Goal: Task Accomplishment & Management: Manage account settings

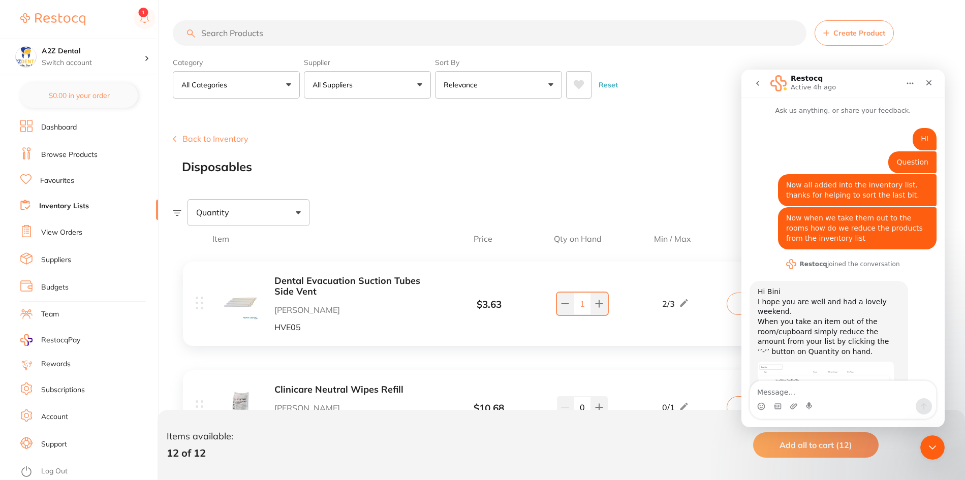
scroll to position [414, 0]
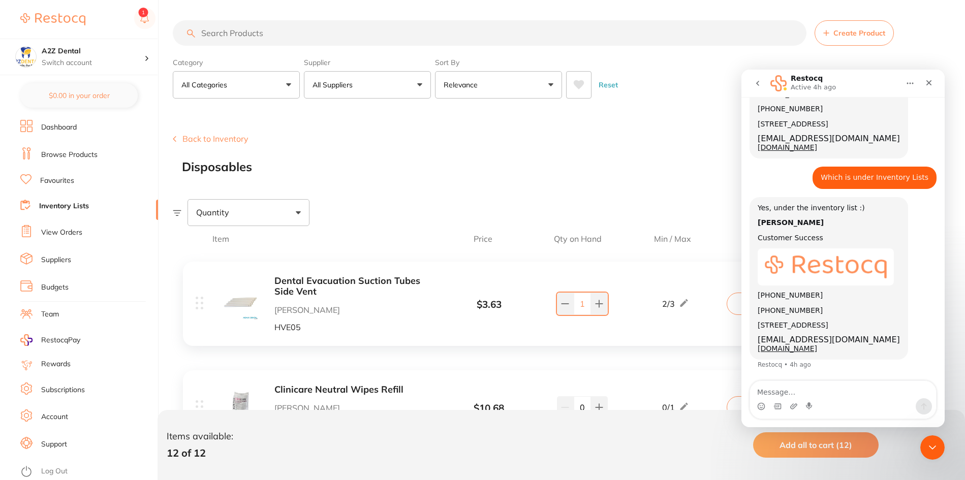
click at [68, 232] on link "View Orders" at bounding box center [61, 233] width 41 height 10
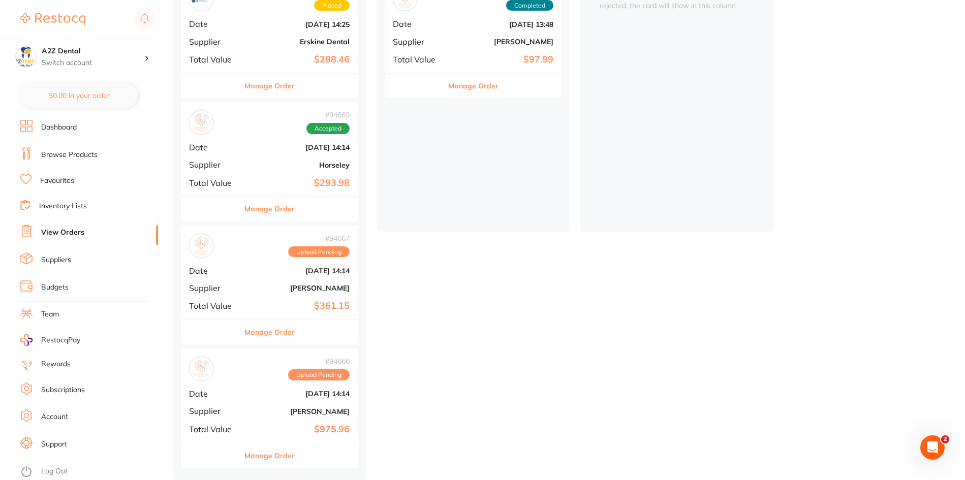
click at [255, 328] on button "Manage Order" at bounding box center [269, 332] width 50 height 24
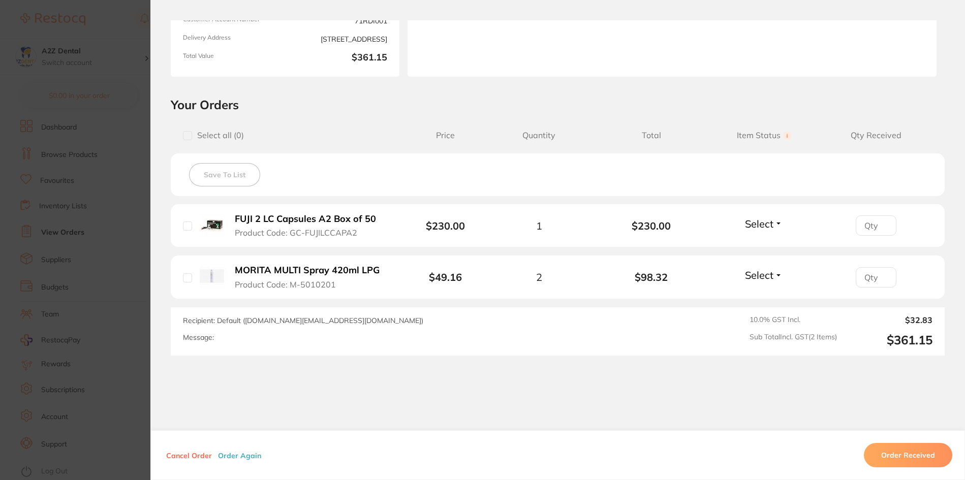
scroll to position [179, 0]
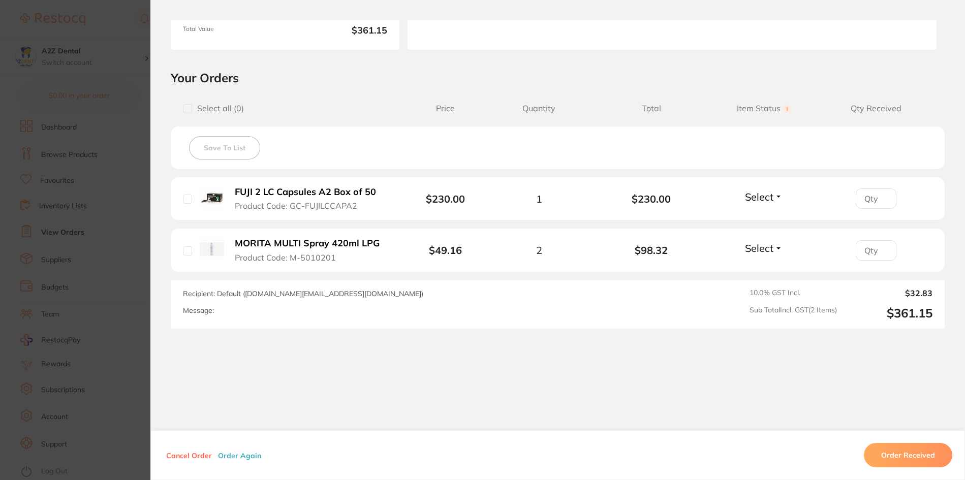
click at [53, 205] on section "Order ID: Restocq- 94667 Order Information Upload Pending Order Date [DATE] 14:…" at bounding box center [482, 240] width 965 height 480
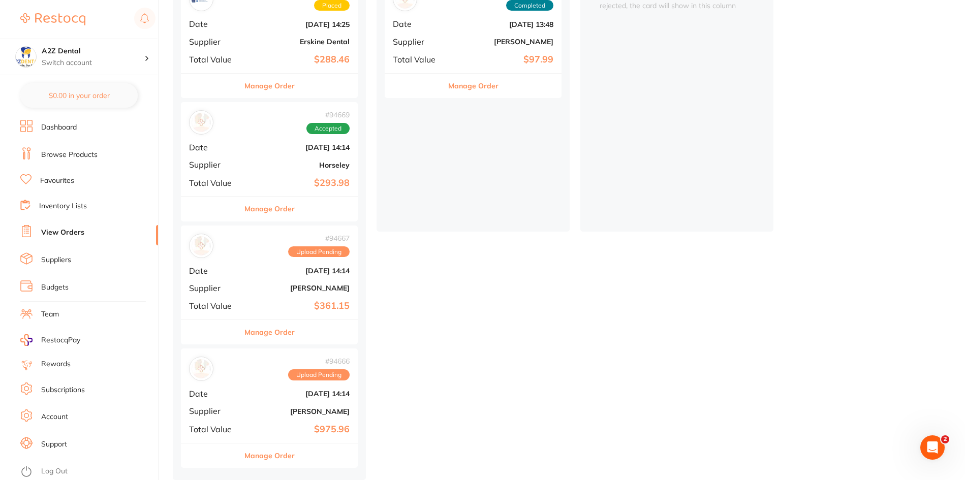
click at [53, 205] on link "Inventory Lists" at bounding box center [63, 206] width 48 height 10
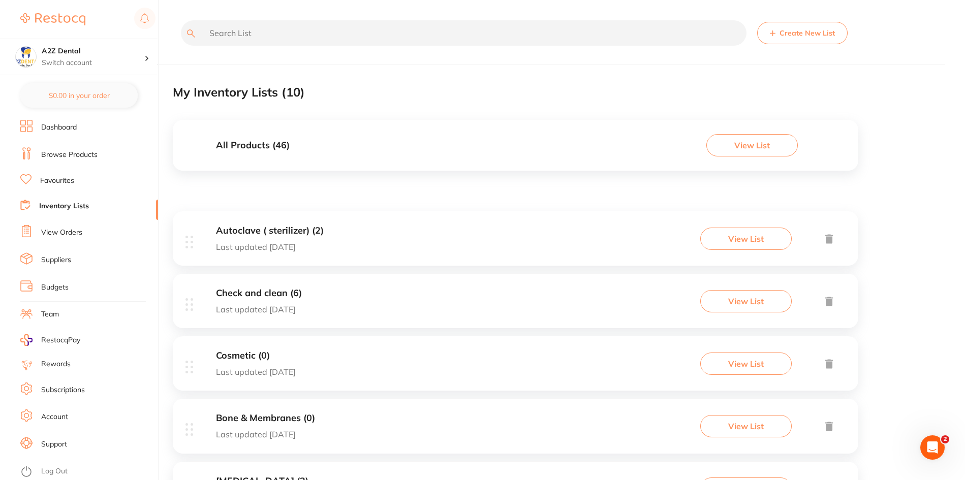
click at [53, 230] on link "View Orders" at bounding box center [61, 233] width 41 height 10
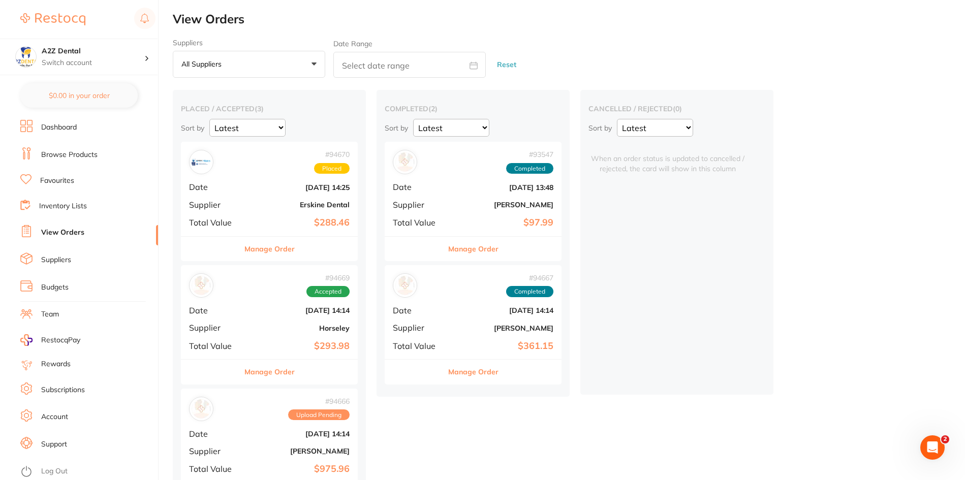
click at [57, 204] on link "Inventory Lists" at bounding box center [63, 206] width 48 height 10
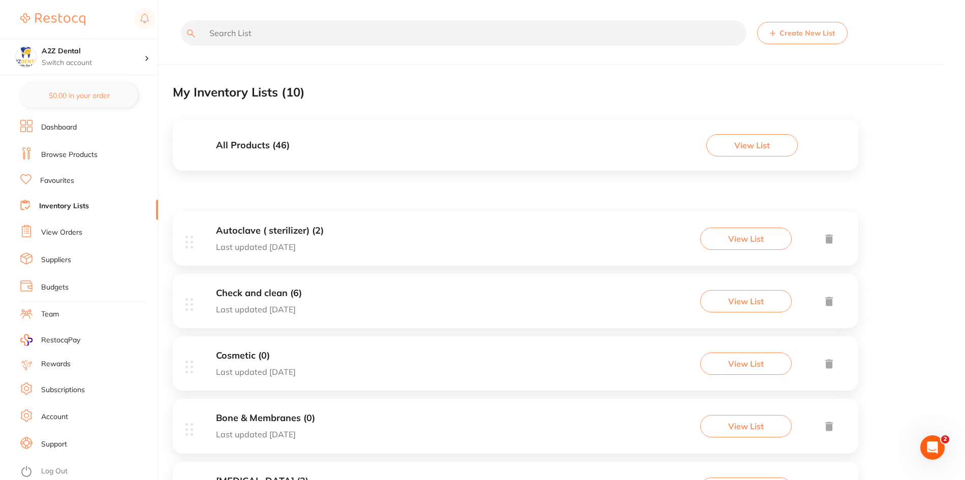
click at [252, 232] on h3 "Autoclave ( sterilizer) (2)" at bounding box center [270, 231] width 108 height 11
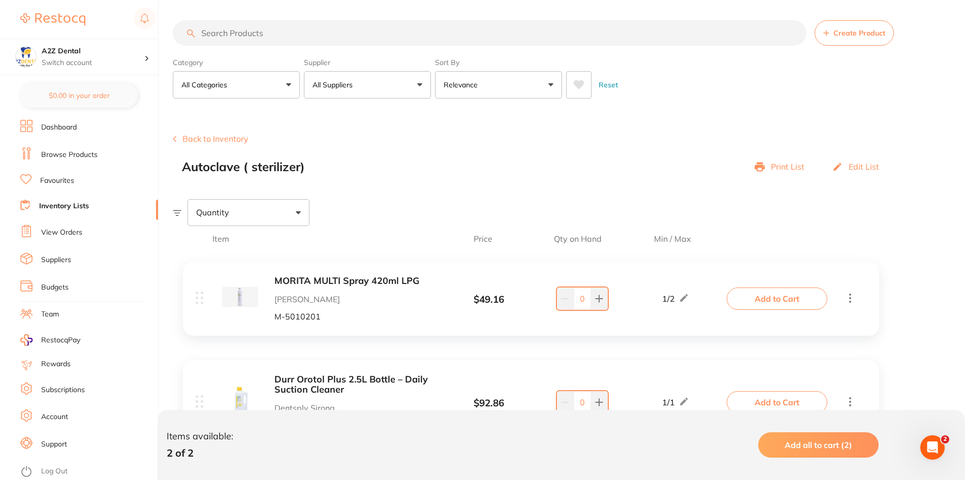
click at [495, 7] on main "Create Product Category All Categories All Categories 3D Printing anaesthetic a…" at bounding box center [569, 272] width 792 height 544
